Goal: Task Accomplishment & Management: Manage account settings

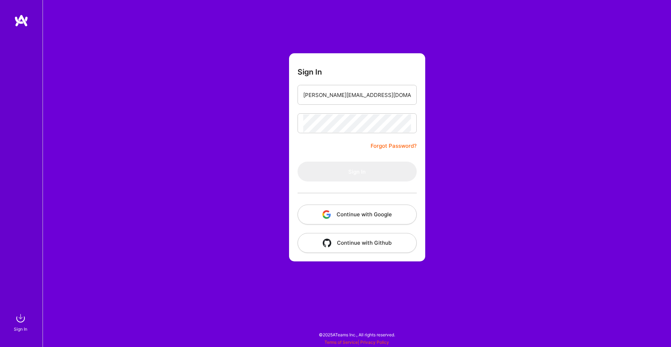
type input "[PERSON_NAME][EMAIL_ADDRESS][DOMAIN_NAME]"
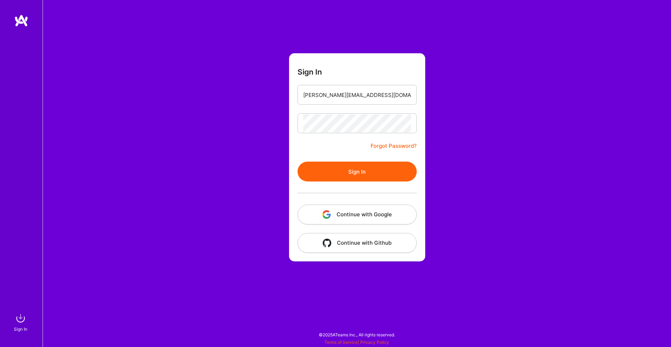
click at [386, 166] on button "Sign In" at bounding box center [357, 171] width 119 height 20
click at [362, 174] on button "Sign In" at bounding box center [357, 171] width 119 height 20
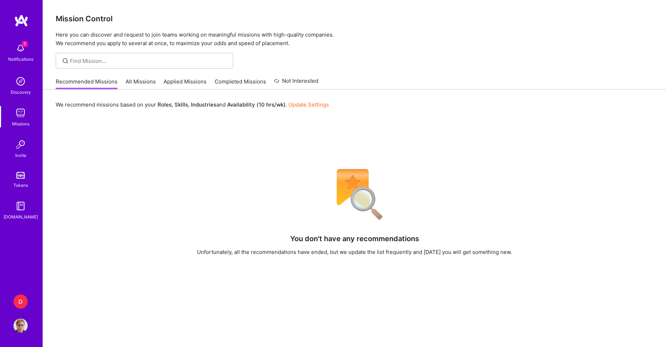
click at [22, 23] on img at bounding box center [21, 20] width 14 height 13
click at [17, 328] on img at bounding box center [20, 325] width 14 height 14
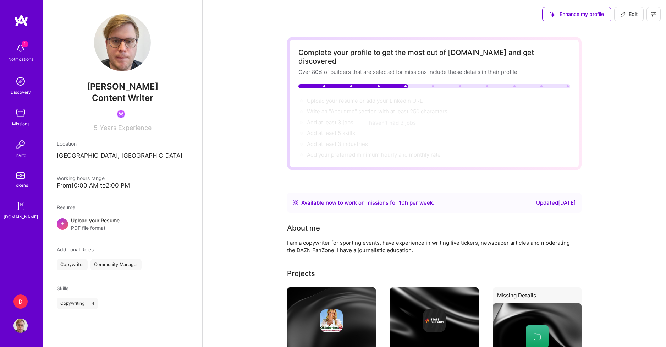
click at [648, 14] on button at bounding box center [654, 14] width 14 height 14
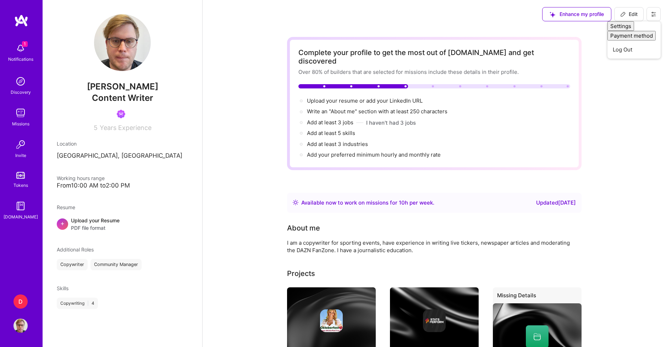
click at [647, 100] on div "Complete your profile to get the most out of [DOMAIN_NAME] and get discovered O…" at bounding box center [434, 317] width 463 height 578
click at [26, 55] on img at bounding box center [20, 48] width 14 height 14
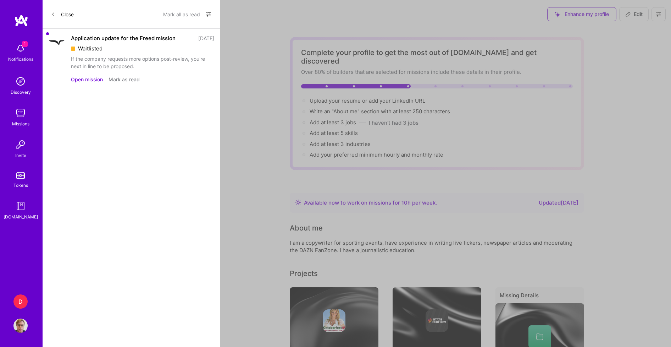
click at [23, 20] on img at bounding box center [21, 20] width 14 height 13
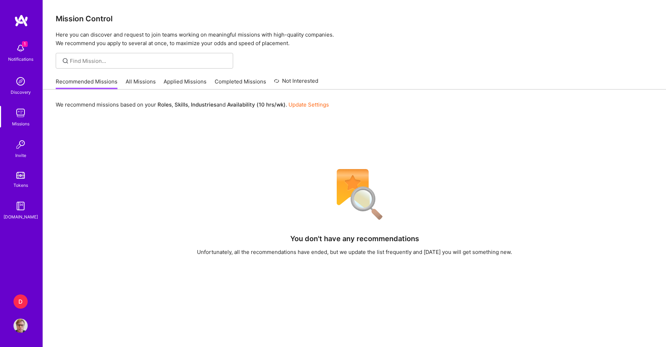
click at [308, 103] on link "Update Settings" at bounding box center [308, 104] width 40 height 7
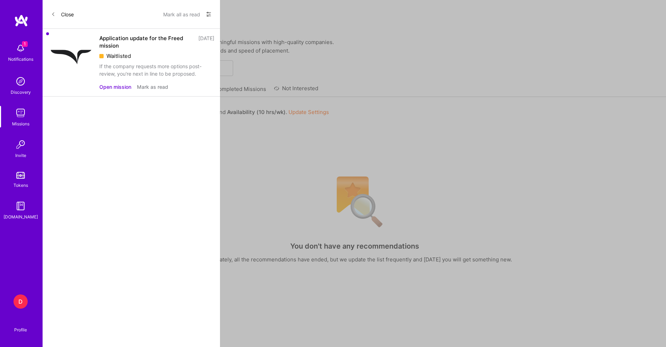
select select "US"
select select "Right Now"
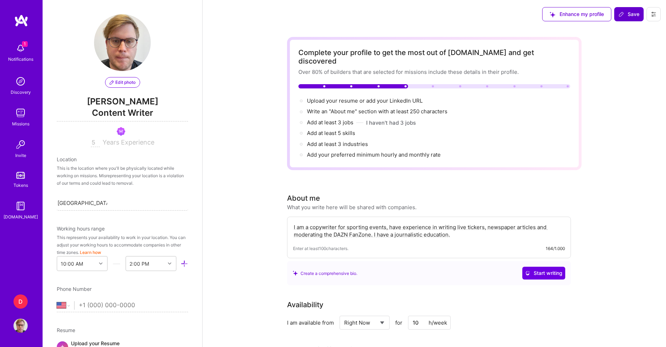
click at [622, 16] on icon at bounding box center [621, 14] width 6 height 6
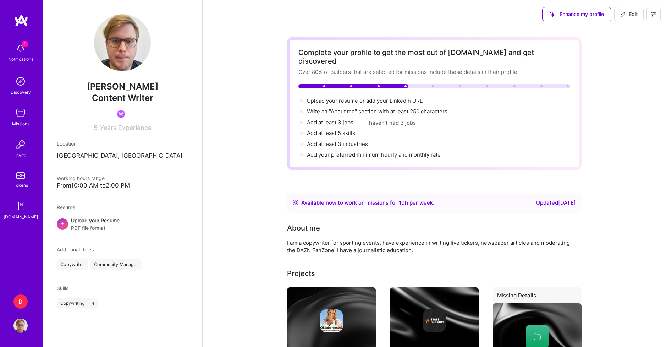
click at [26, 21] on img at bounding box center [21, 20] width 14 height 13
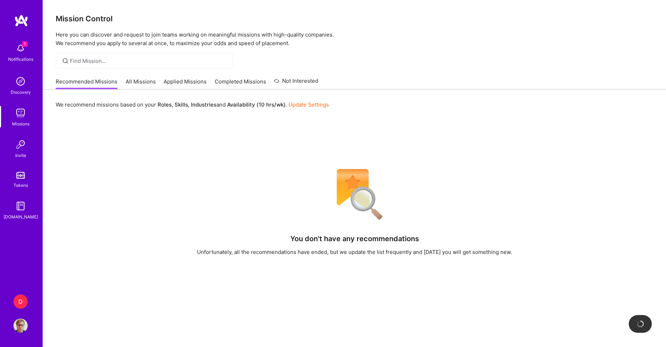
click at [137, 86] on link "All Missions" at bounding box center [141, 84] width 30 height 12
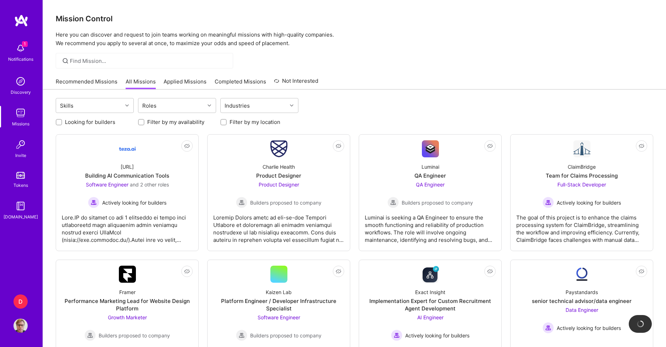
click at [182, 82] on link "Applied Missions" at bounding box center [185, 84] width 43 height 12
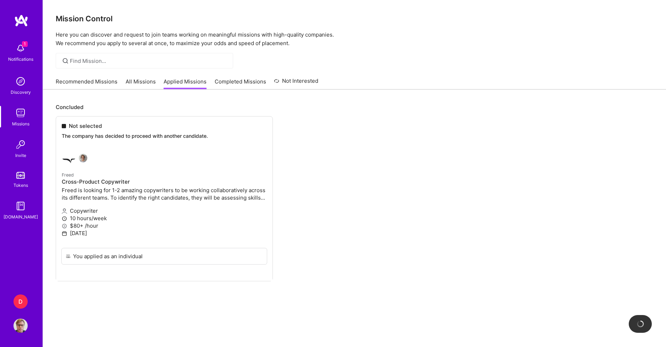
click at [145, 84] on link "All Missions" at bounding box center [141, 84] width 30 height 12
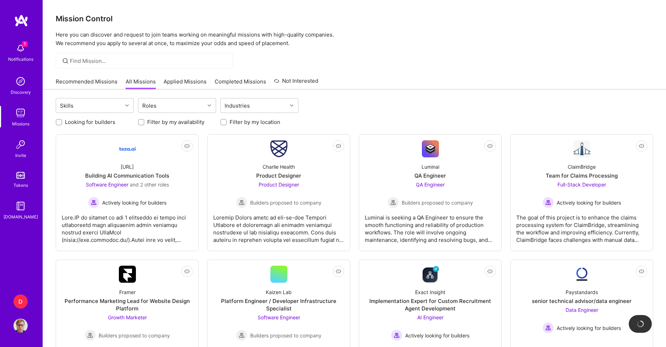
click at [24, 19] on img at bounding box center [21, 20] width 14 height 13
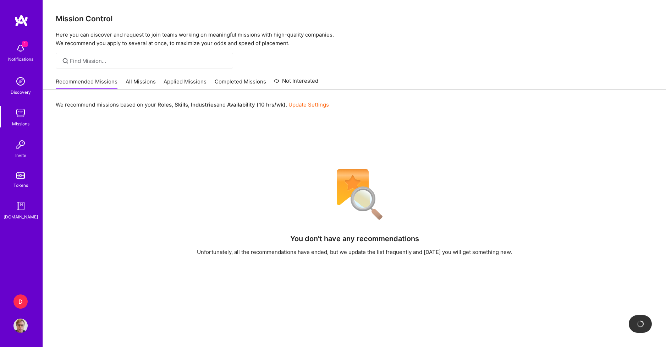
click at [24, 209] on img at bounding box center [20, 206] width 14 height 14
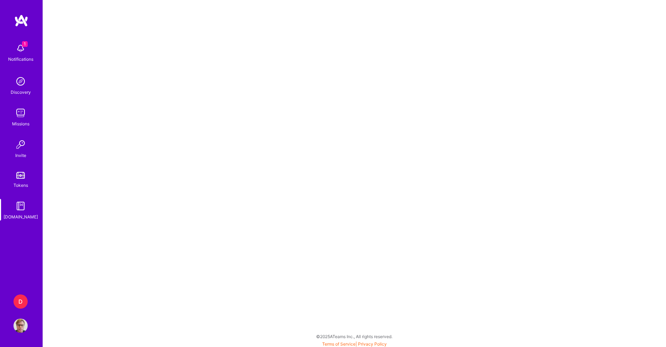
click at [21, 54] on img at bounding box center [20, 48] width 14 height 14
click at [25, 16] on img at bounding box center [21, 20] width 14 height 13
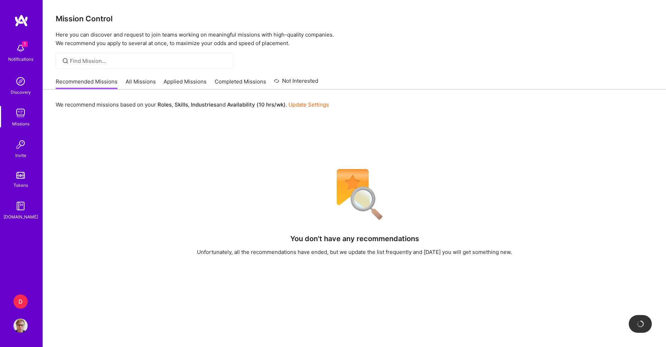
click at [29, 120] on link "Missions" at bounding box center [21, 117] width 44 height 22
click at [254, 72] on div "Mission Control Here you can discover and request to join teams working on mean…" at bounding box center [354, 225] width 623 height 450
click at [238, 83] on link "Completed Missions" at bounding box center [240, 84] width 51 height 12
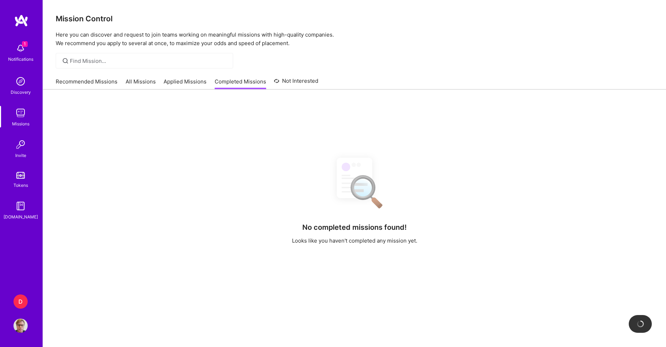
click at [188, 82] on link "Applied Missions" at bounding box center [185, 84] width 43 height 12
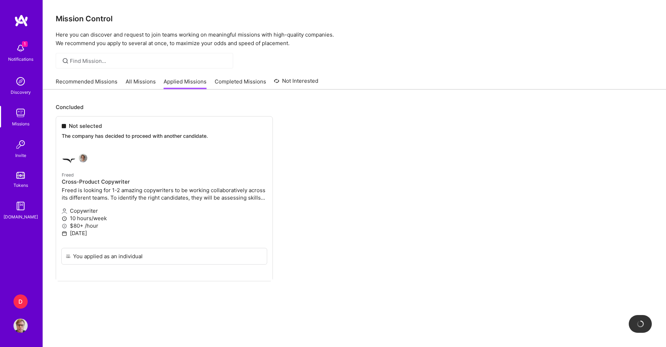
click at [143, 82] on link "All Missions" at bounding box center [141, 84] width 30 height 12
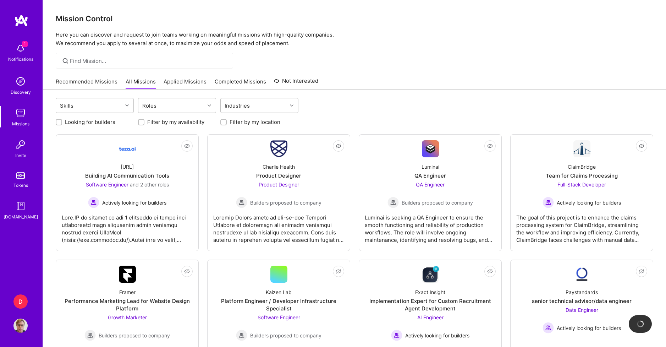
click at [106, 85] on link "Recommended Missions" at bounding box center [87, 84] width 62 height 12
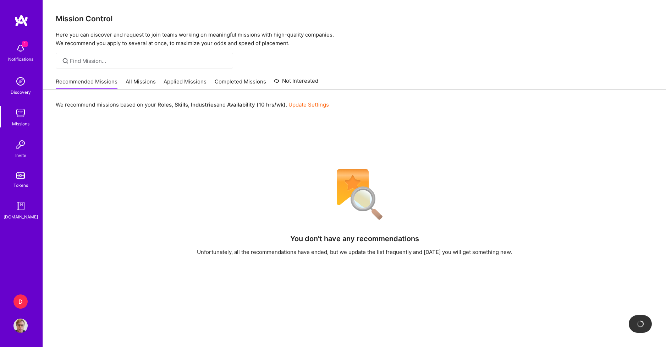
click at [26, 85] on img at bounding box center [20, 81] width 14 height 14
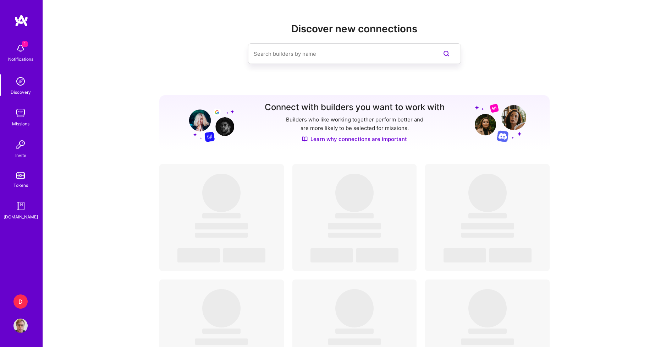
click at [18, 298] on div "D" at bounding box center [20, 301] width 14 height 14
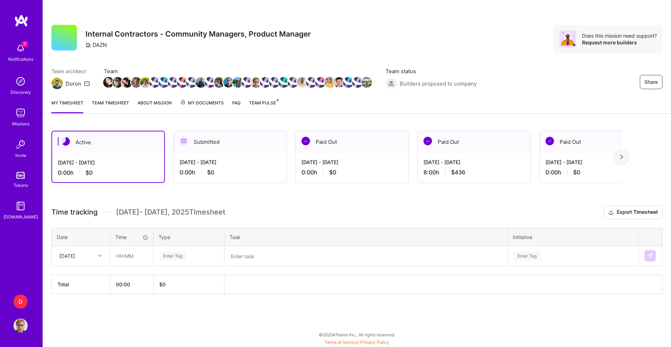
click at [214, 101] on span "My Documents" at bounding box center [202, 103] width 44 height 8
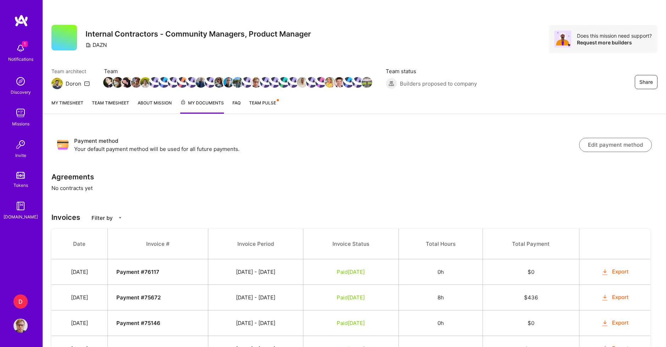
click at [267, 103] on span "Team Pulse" at bounding box center [262, 102] width 27 height 5
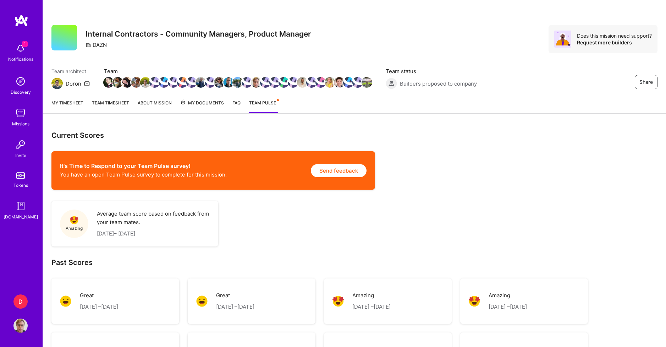
click at [198, 101] on span "My Documents" at bounding box center [202, 103] width 44 height 8
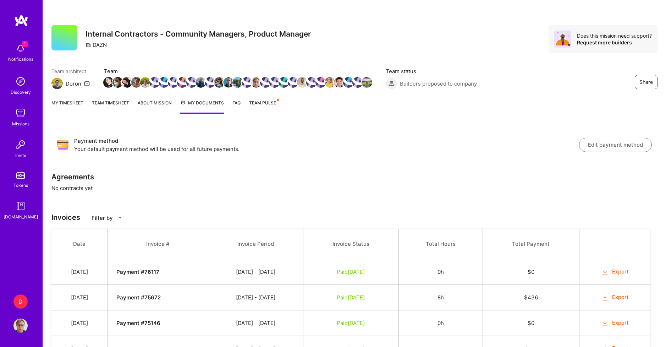
click at [616, 143] on button "Edit payment method" at bounding box center [615, 145] width 73 height 14
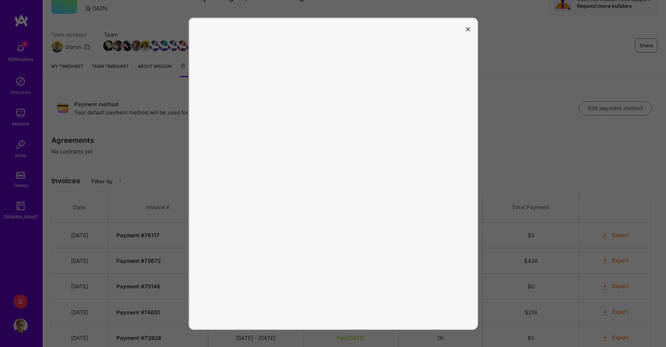
scroll to position [71, 0]
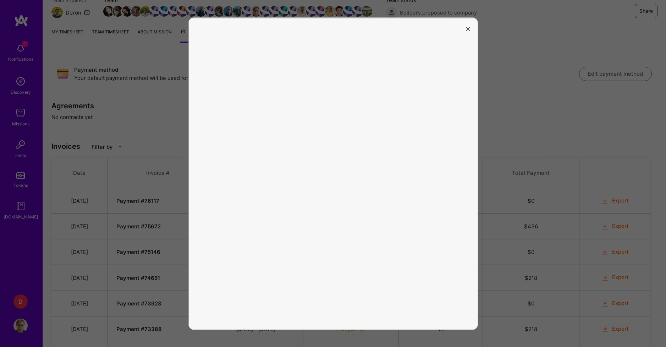
click at [469, 31] on icon "modal" at bounding box center [468, 29] width 4 height 4
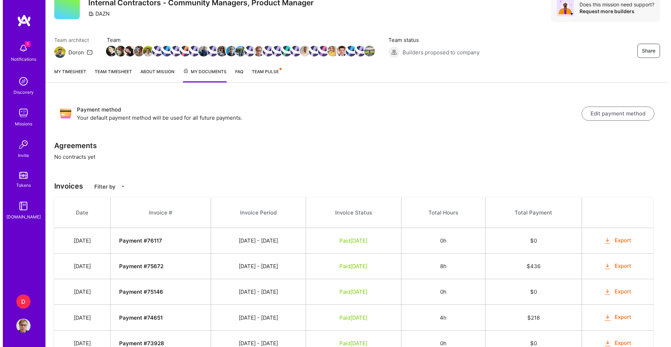
scroll to position [0, 0]
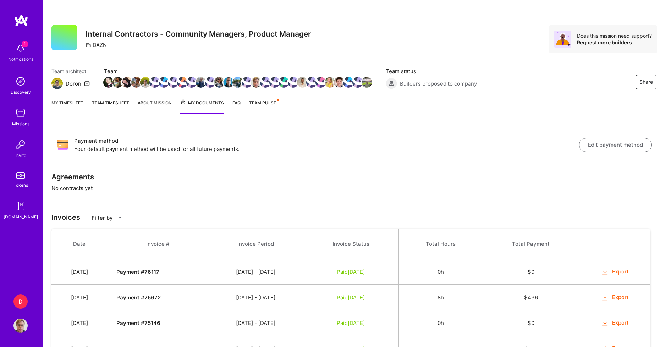
click at [71, 102] on link "My timesheet" at bounding box center [67, 106] width 32 height 15
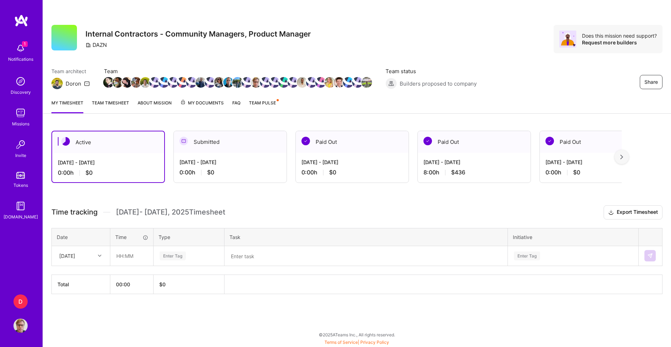
click at [203, 102] on span "My Documents" at bounding box center [202, 103] width 44 height 8
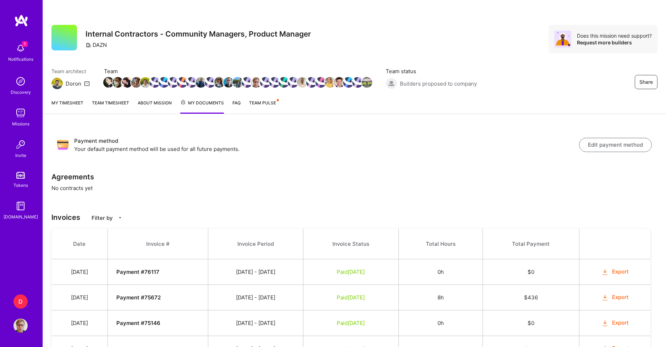
click at [26, 322] on img at bounding box center [20, 325] width 14 height 14
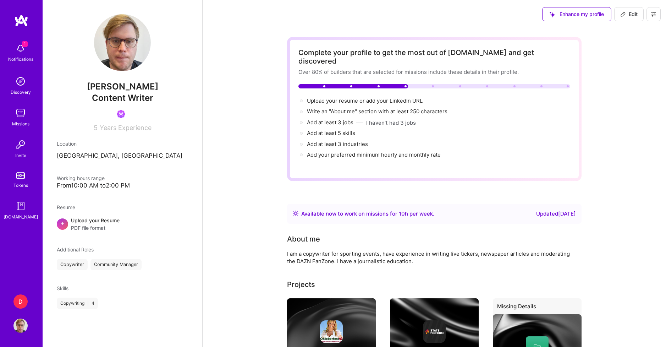
click at [654, 16] on icon at bounding box center [654, 14] width 6 height 6
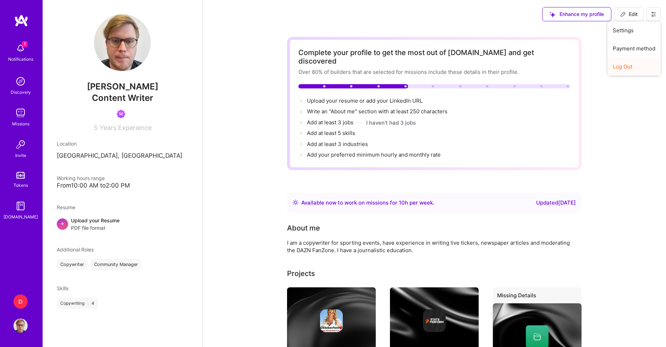
click at [639, 65] on button "Log Out" at bounding box center [633, 66] width 53 height 18
